Goal: Task Accomplishment & Management: Use online tool/utility

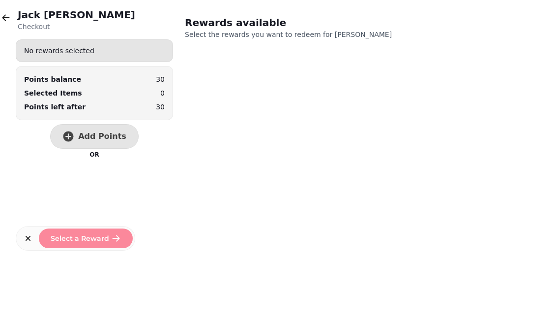
click at [4, 25] on button "button" at bounding box center [6, 18] width 20 height 20
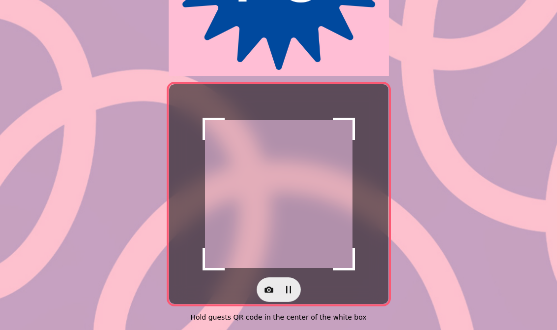
scroll to position [186, 0]
click at [277, 286] on button "button" at bounding box center [269, 289] width 20 height 20
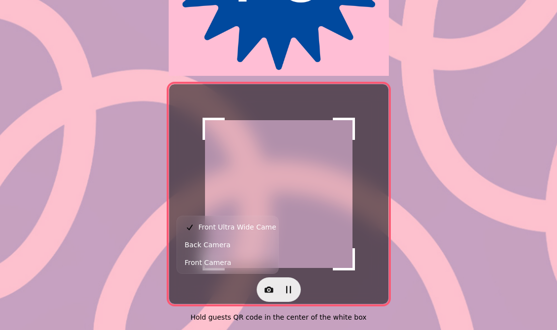
click at [226, 248] on span "Back Camera" at bounding box center [208, 245] width 46 height 12
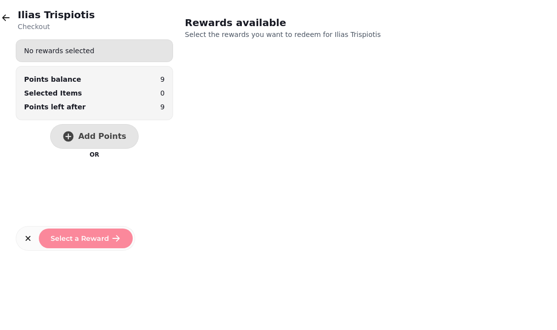
click at [95, 137] on span "Add Points" at bounding box center [102, 136] width 48 height 8
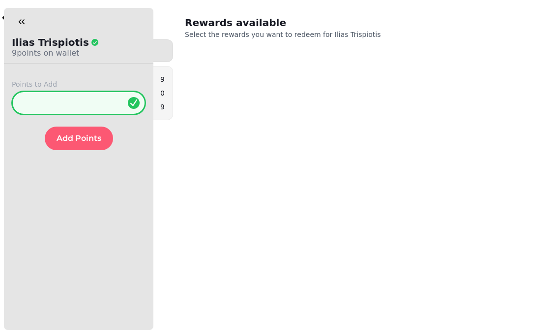
click at [70, 102] on input "*" at bounding box center [79, 103] width 134 height 24
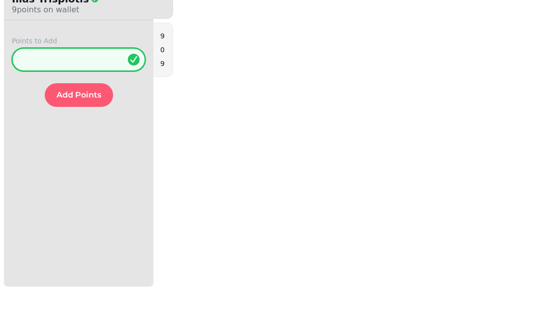
type input "**"
click at [91, 126] on button "Add Points" at bounding box center [79, 138] width 68 height 24
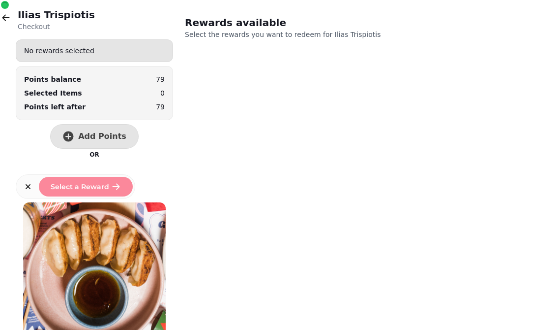
click at [10, 20] on icon "button" at bounding box center [6, 18] width 10 height 10
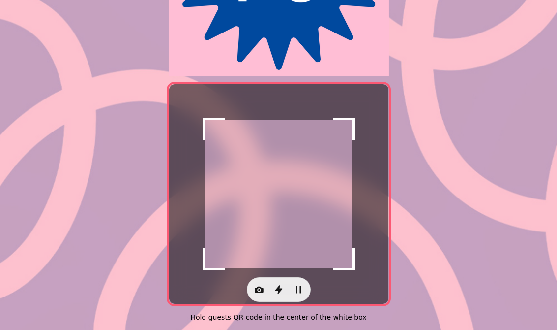
scroll to position [186, 0]
click at [255, 286] on icon "button" at bounding box center [259, 289] width 9 height 6
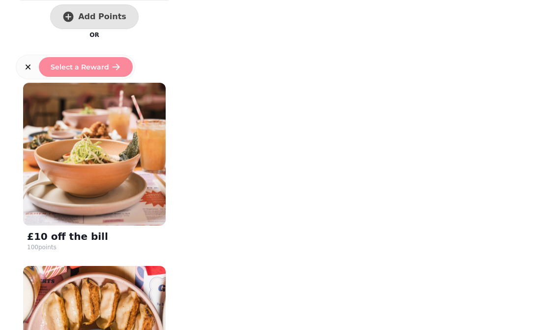
scroll to position [148, 0]
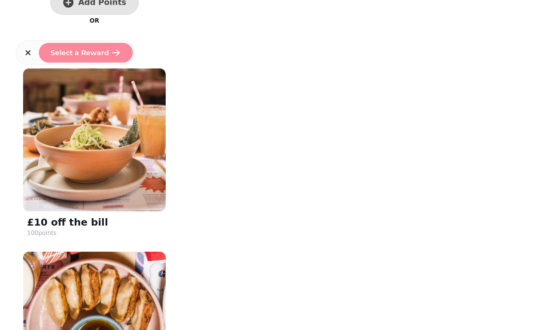
click at [103, 153] on img at bounding box center [94, 139] width 143 height 143
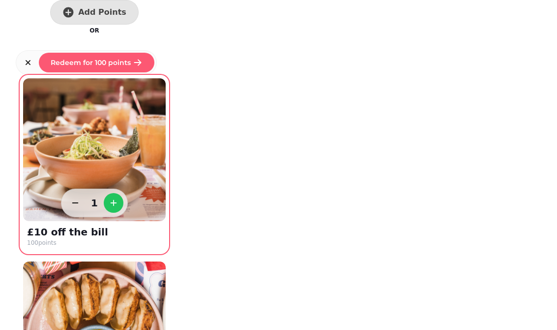
click at [90, 59] on span "Redeem for 100 points" at bounding box center [91, 62] width 80 height 7
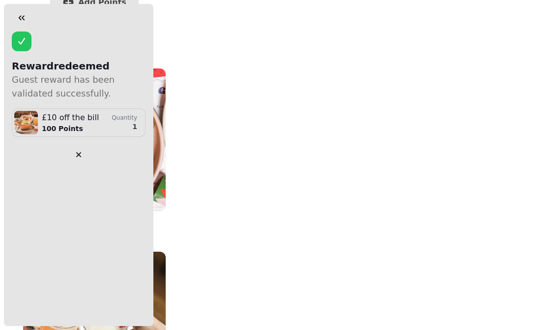
click at [21, 13] on icon "button" at bounding box center [22, 18] width 10 height 10
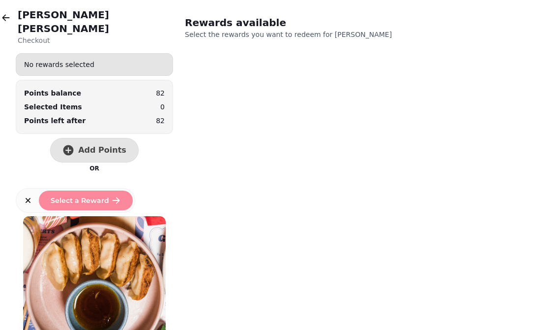
scroll to position [-1, 0]
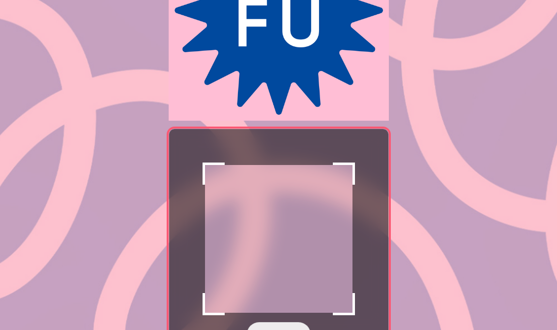
scroll to position [183, 0]
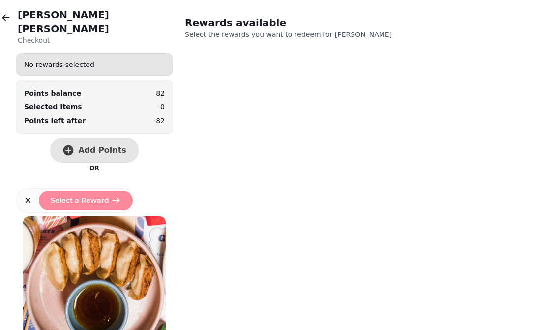
click at [91, 146] on span "Add Points" at bounding box center [102, 150] width 48 height 8
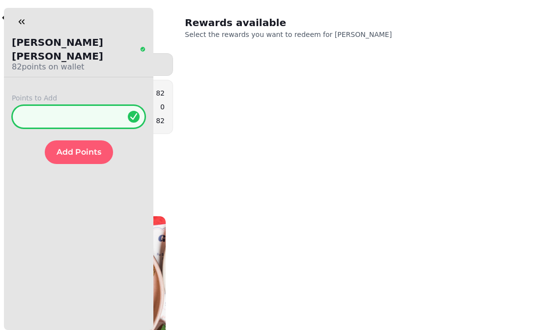
click at [72, 105] on input "*" at bounding box center [79, 117] width 134 height 24
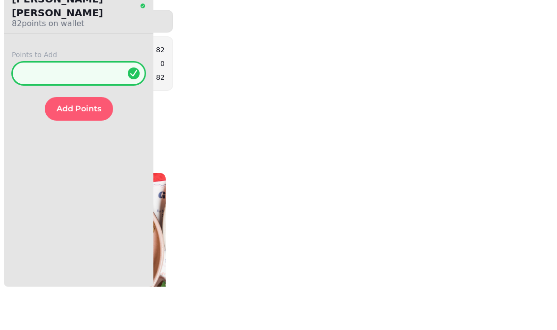
type input "**"
click at [80, 148] on span "Add Points" at bounding box center [79, 152] width 45 height 8
